Goal: Information Seeking & Learning: Find specific fact

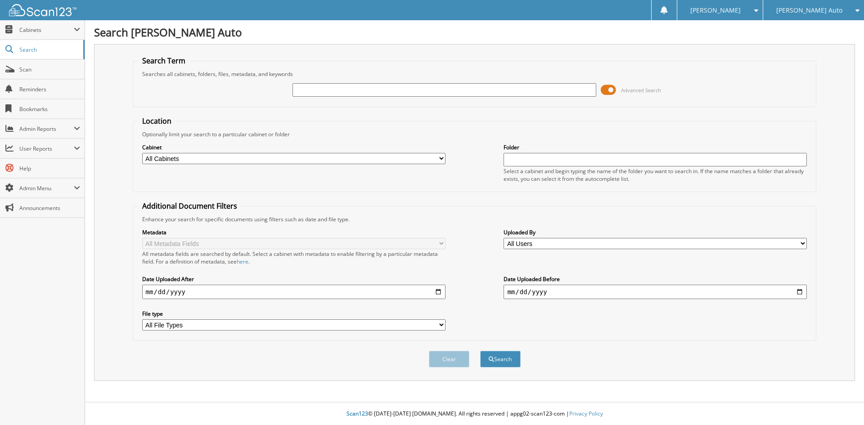
click at [353, 95] on input "text" at bounding box center [444, 90] width 303 height 14
type input "158331"
click at [480, 351] on button "Search" at bounding box center [500, 359] width 41 height 17
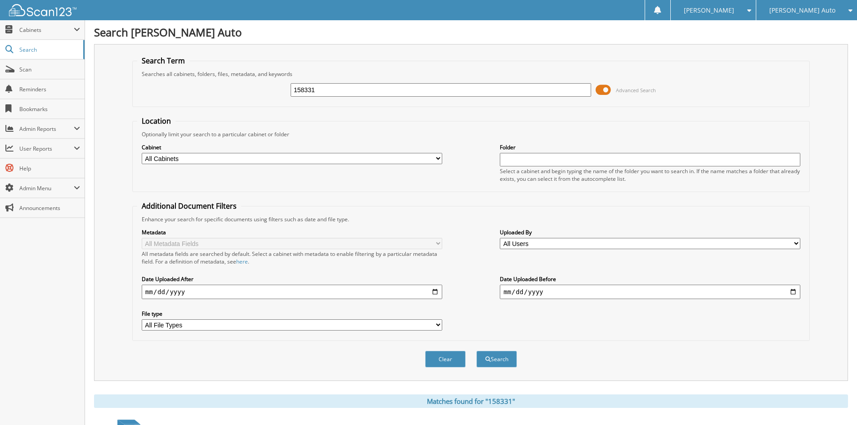
click at [608, 87] on span at bounding box center [603, 90] width 15 height 14
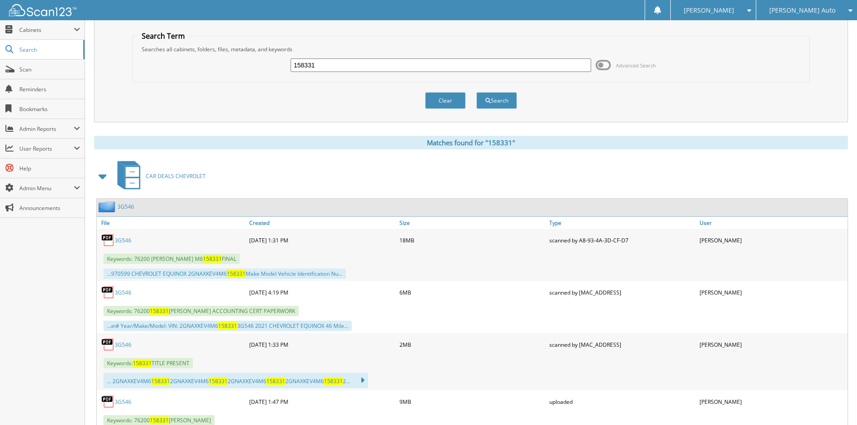
scroll to position [45, 0]
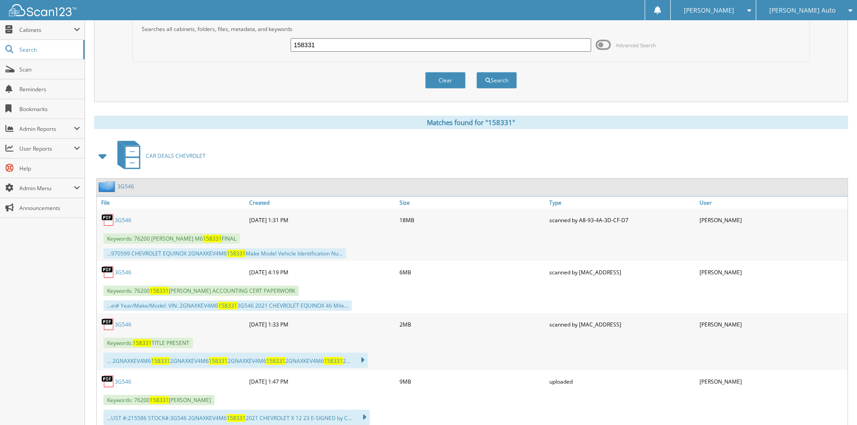
click at [123, 270] on link "3G546" at bounding box center [123, 273] width 17 height 8
click at [104, 154] on span at bounding box center [103, 156] width 13 height 16
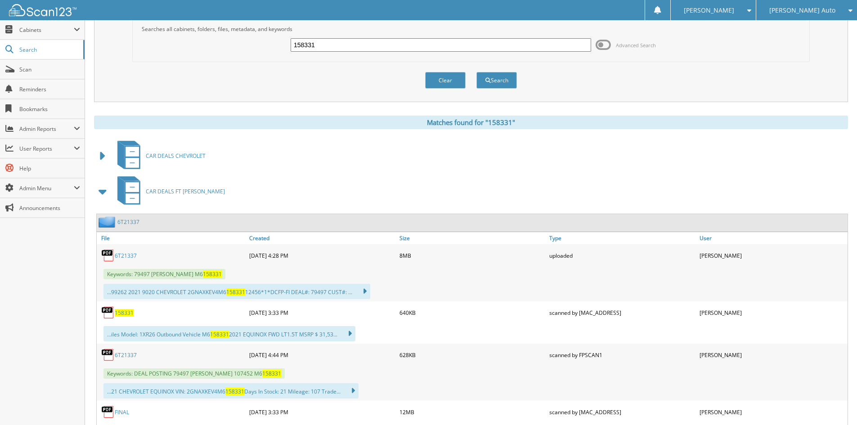
click at [97, 192] on span at bounding box center [103, 192] width 13 height 16
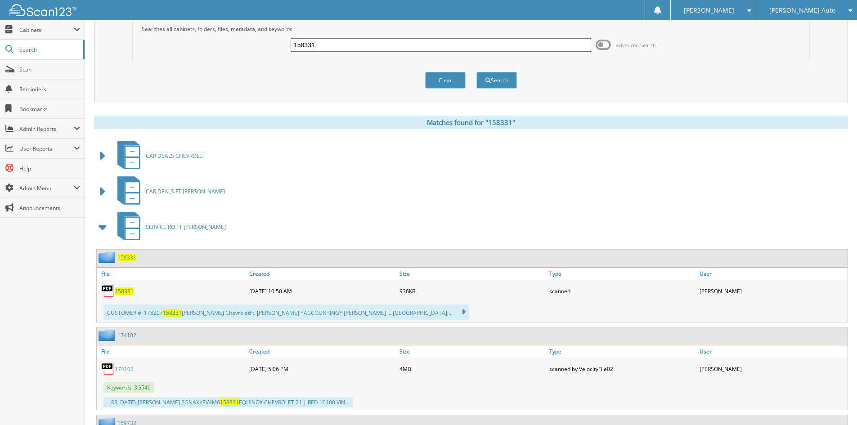
click at [99, 227] on span at bounding box center [103, 227] width 13 height 16
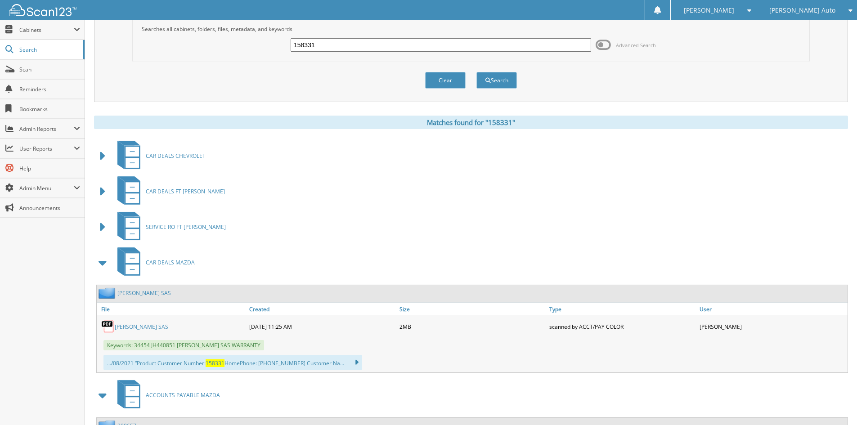
click at [101, 267] on span at bounding box center [103, 263] width 13 height 16
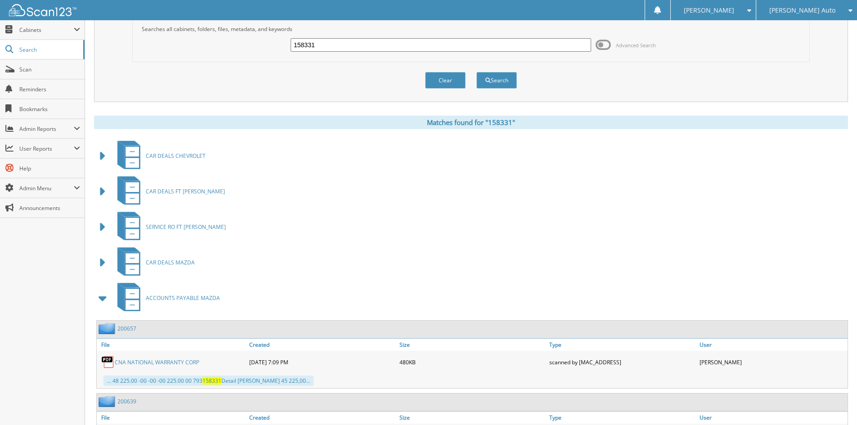
click at [101, 293] on span at bounding box center [103, 298] width 13 height 16
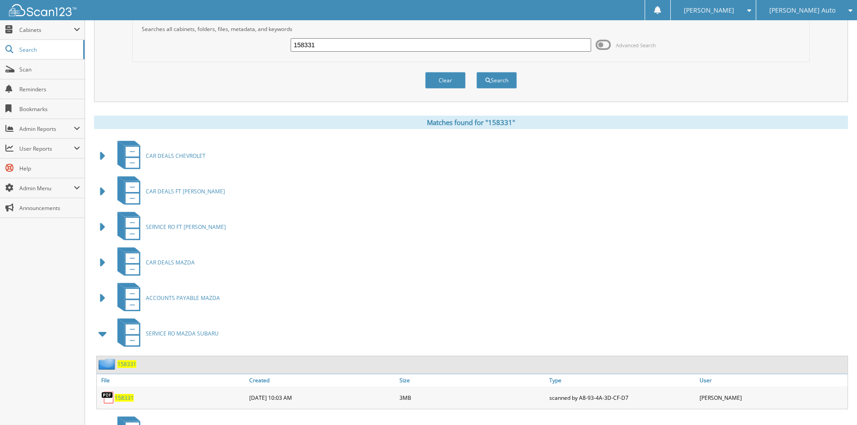
click at [99, 333] on span at bounding box center [103, 334] width 13 height 16
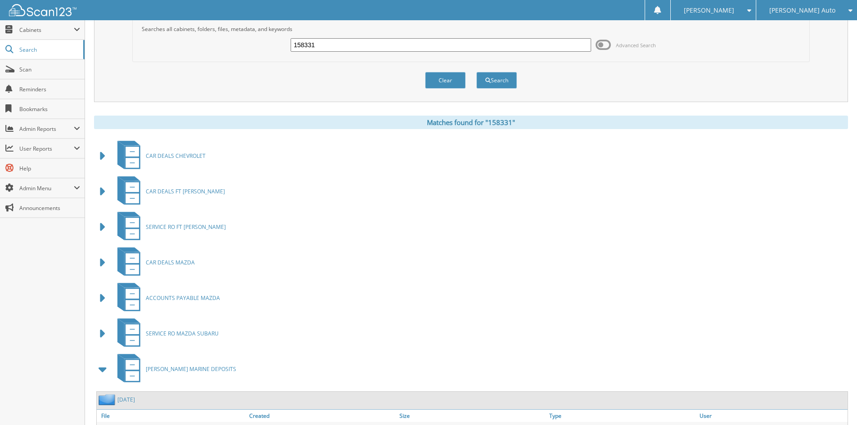
click at [98, 368] on span at bounding box center [103, 369] width 13 height 16
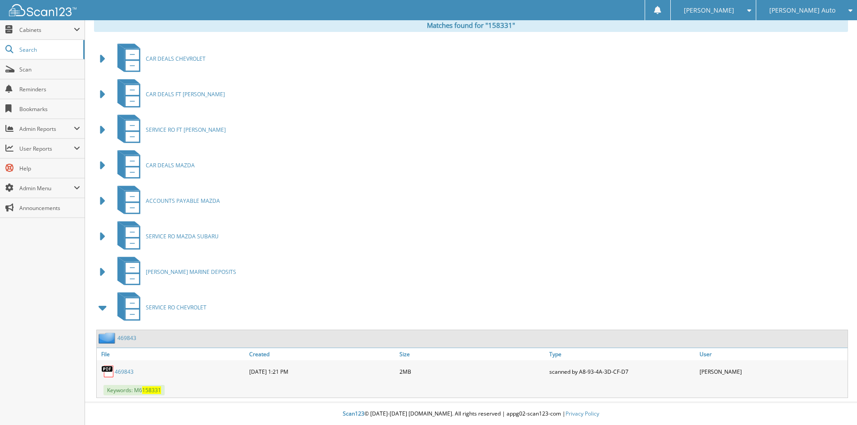
click at [104, 306] on span at bounding box center [103, 308] width 13 height 16
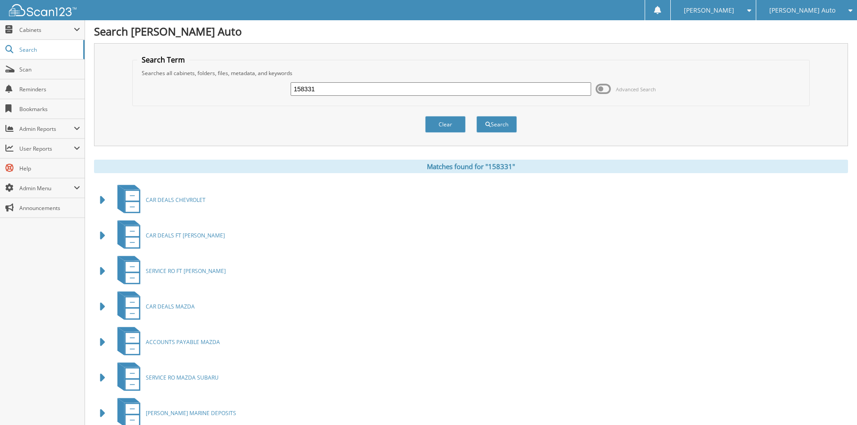
scroll to position [0, 0]
click at [143, 85] on div "158331 Advanced Search" at bounding box center [471, 90] width 668 height 24
type input "1T23176"
click at [477, 117] on button "Search" at bounding box center [497, 125] width 41 height 17
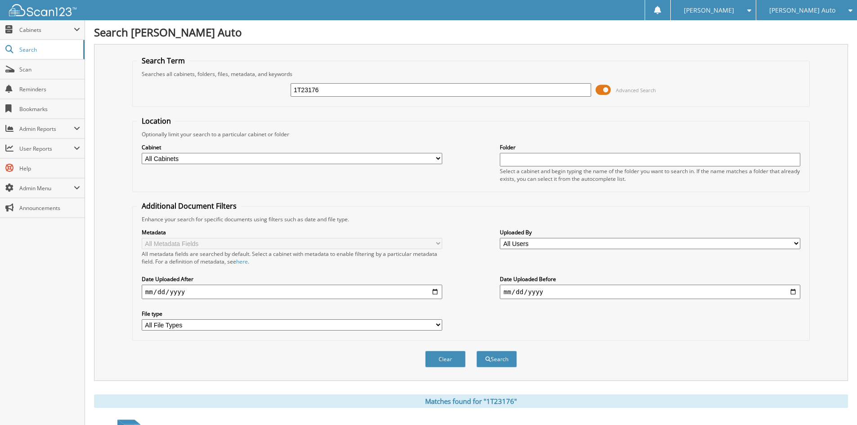
click at [605, 89] on span at bounding box center [603, 90] width 15 height 14
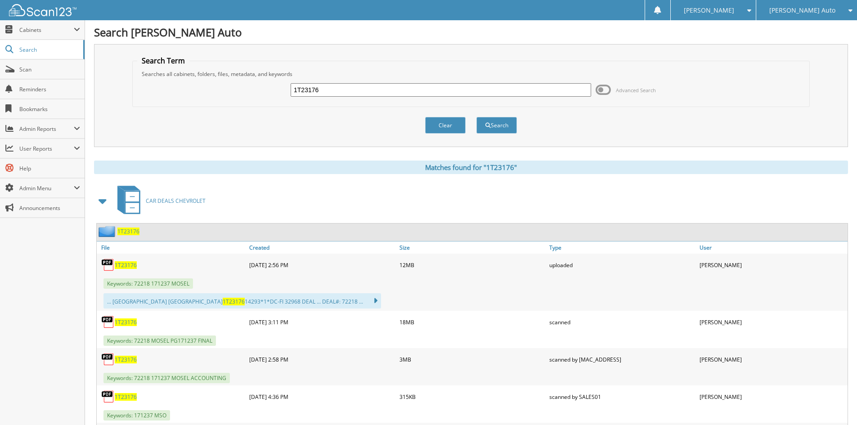
click at [118, 357] on span "1T23176" at bounding box center [126, 360] width 22 height 8
drag, startPoint x: 335, startPoint y: 91, endPoint x: 41, endPoint y: 86, distance: 293.5
click at [135, 86] on fieldset "Search Term Searches all cabinets, folders, files, metadata, and keywords 1T231…" at bounding box center [471, 81] width 678 height 51
type input "C"
type input "1C20042"
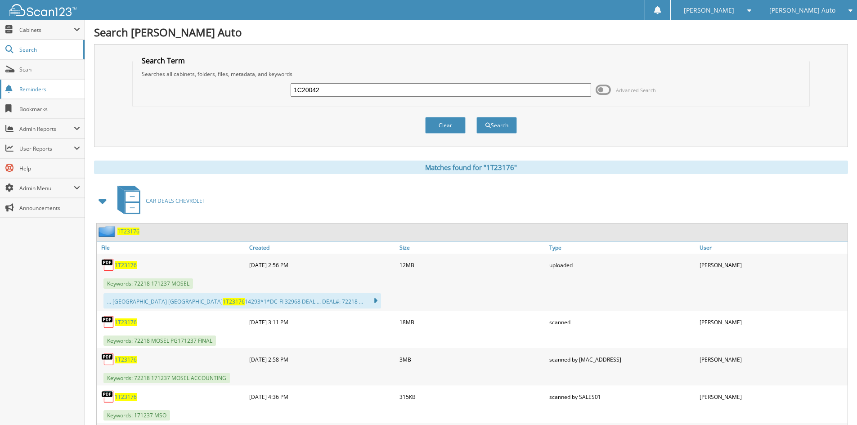
click at [477, 117] on button "Search" at bounding box center [497, 125] width 41 height 17
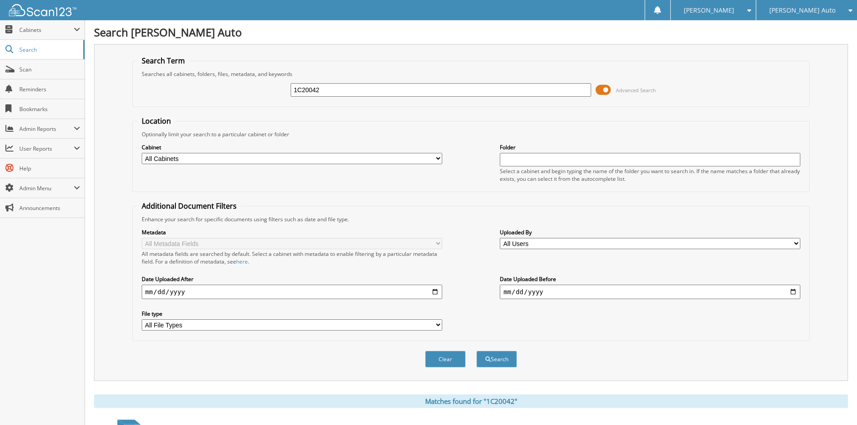
click at [606, 90] on span at bounding box center [603, 90] width 15 height 14
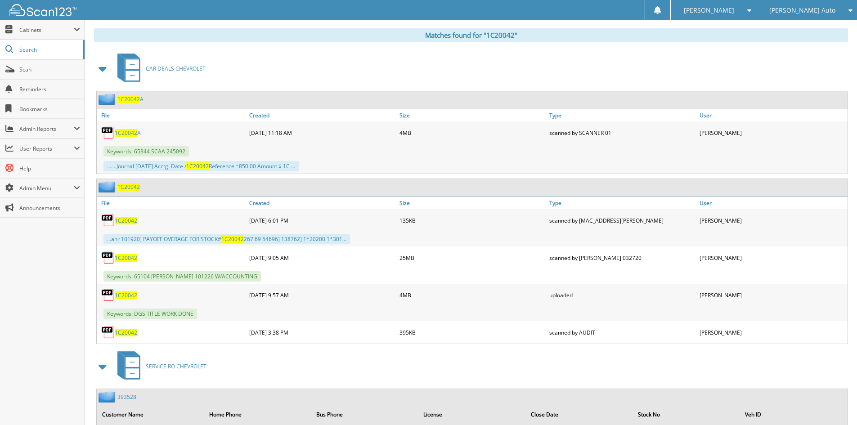
scroll to position [135, 0]
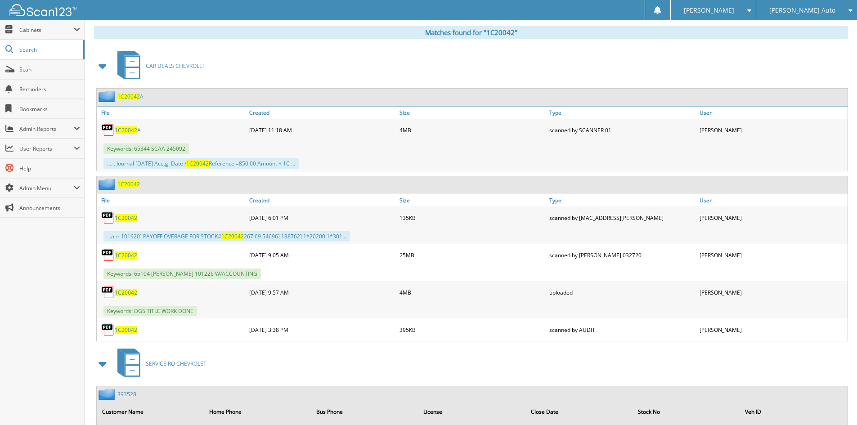
click at [119, 256] on span "1C20042" at bounding box center [126, 256] width 23 height 8
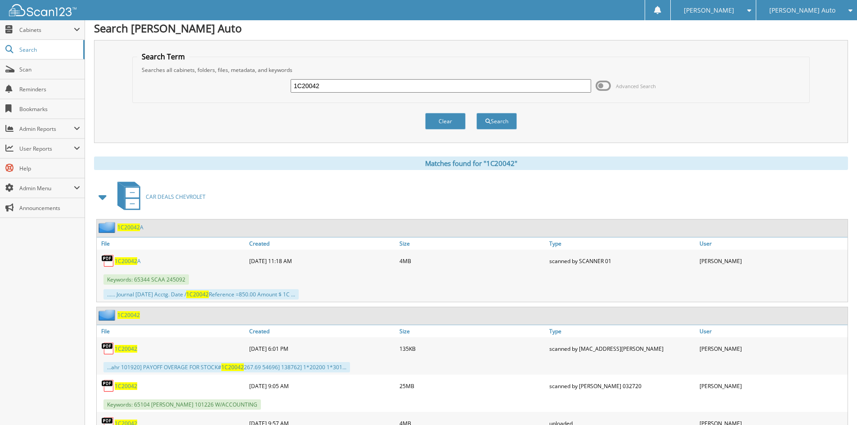
scroll to position [0, 0]
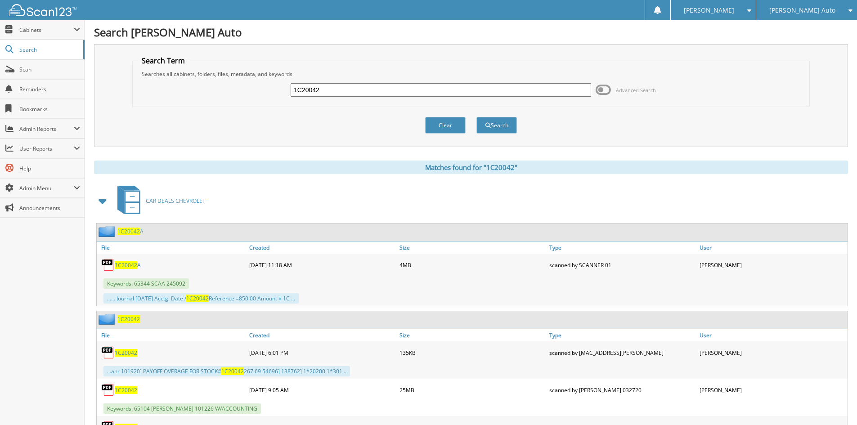
drag, startPoint x: 346, startPoint y: 88, endPoint x: 89, endPoint y: 86, distance: 257.4
click at [159, 86] on div "1C20042 Advanced Search" at bounding box center [471, 90] width 668 height 24
type input "1P1657"
click at [477, 117] on button "Search" at bounding box center [497, 125] width 41 height 17
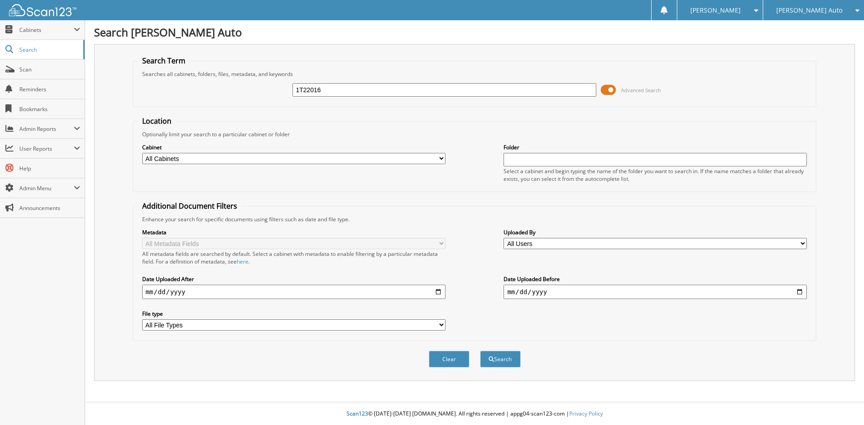
type input "1T22016"
click at [480, 351] on button "Search" at bounding box center [500, 359] width 41 height 17
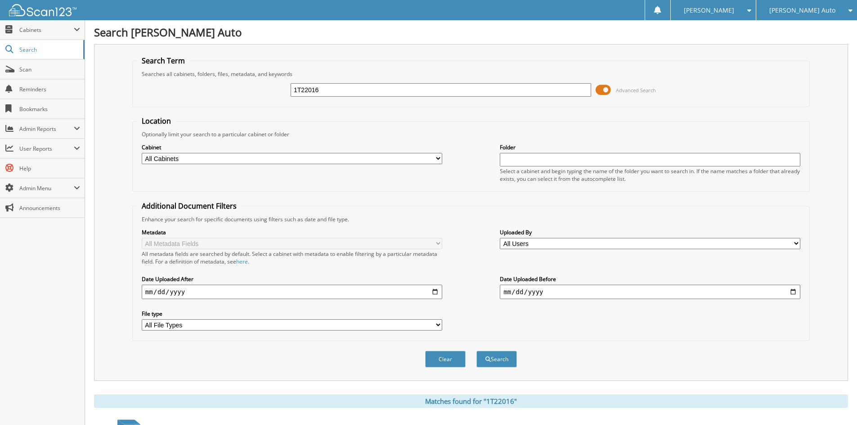
click at [608, 92] on span at bounding box center [603, 90] width 15 height 14
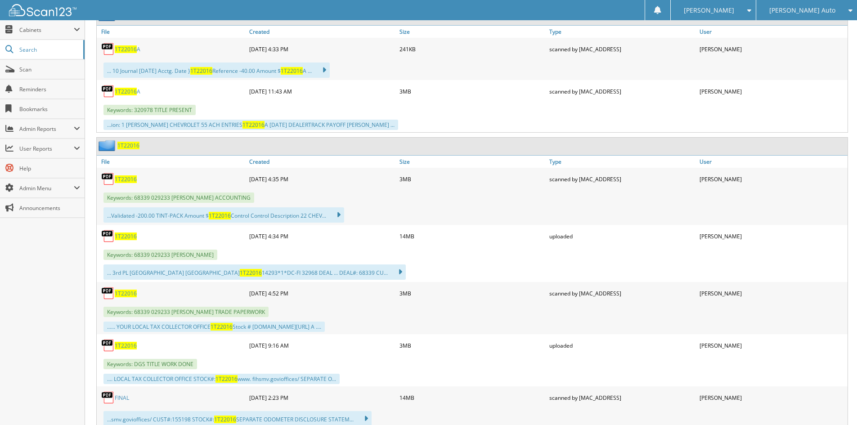
scroll to position [225, 0]
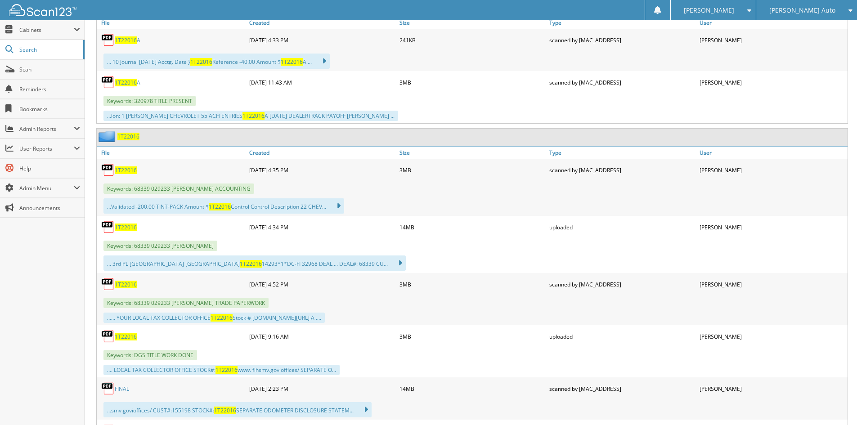
click at [130, 169] on span "1T22016" at bounding box center [126, 171] width 22 height 8
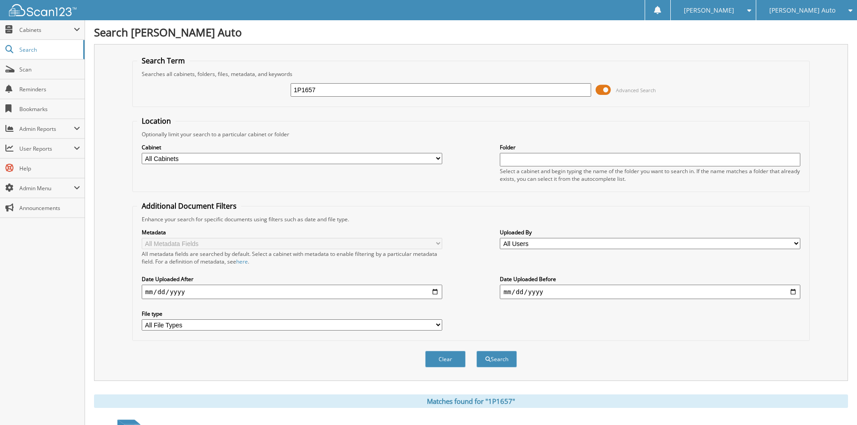
click at [598, 93] on span at bounding box center [603, 90] width 15 height 14
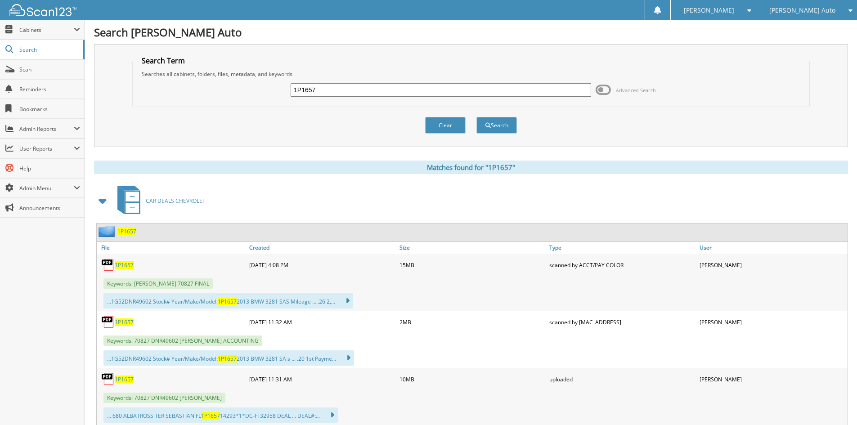
click at [122, 319] on span "1P1657" at bounding box center [124, 323] width 19 height 8
